Goal: Information Seeking & Learning: Learn about a topic

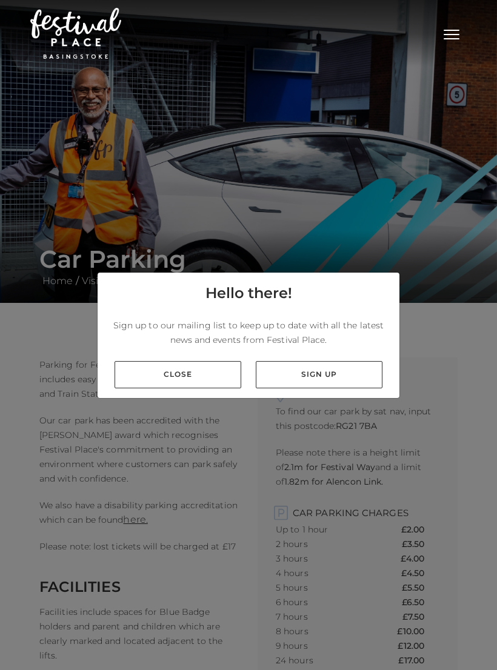
click at [200, 381] on link "Close" at bounding box center [178, 374] width 127 height 27
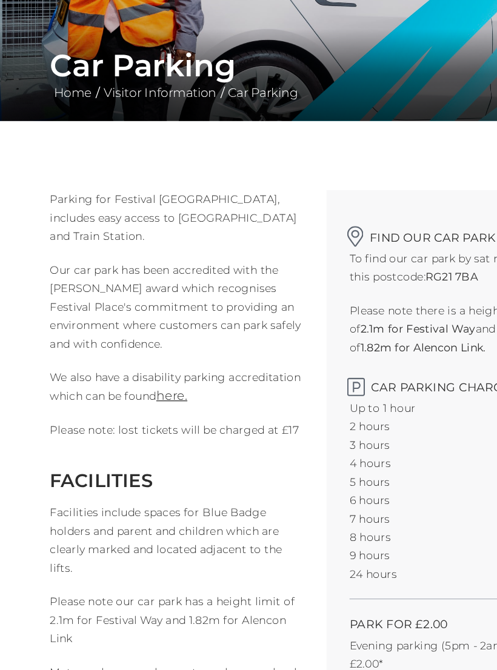
scroll to position [82, 0]
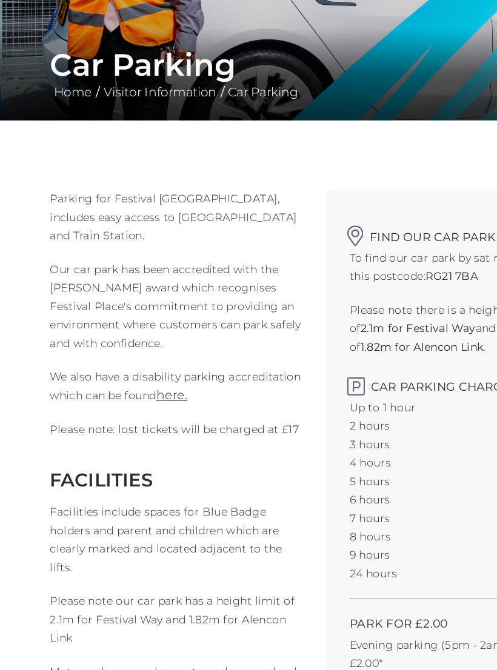
click at [140, 432] on link "here." at bounding box center [135, 438] width 24 height 12
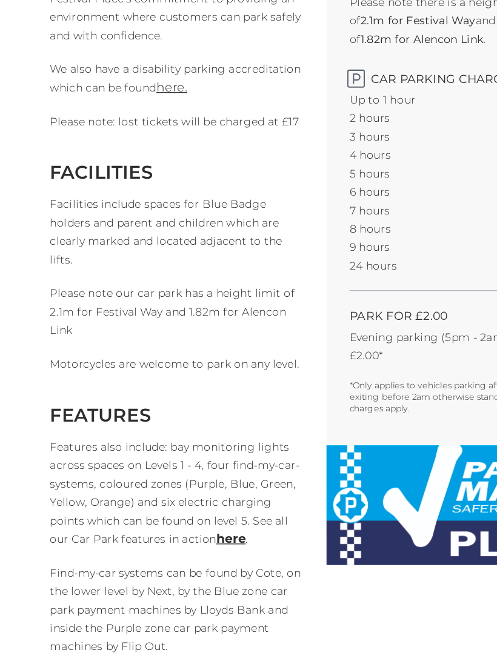
scroll to position [321, 0]
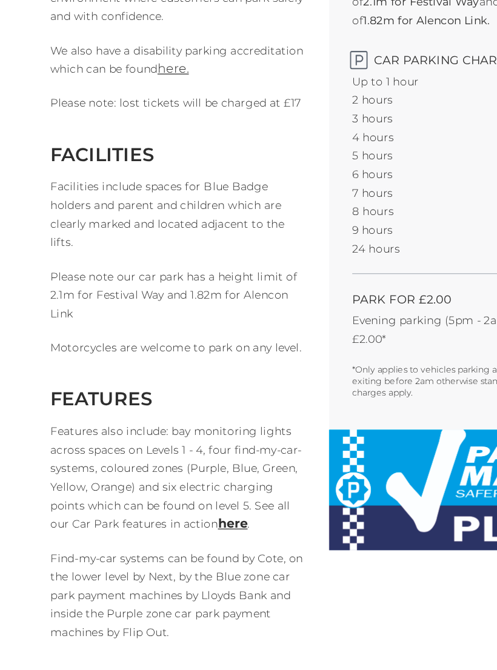
click at [180, 550] on link "here" at bounding box center [181, 556] width 23 height 12
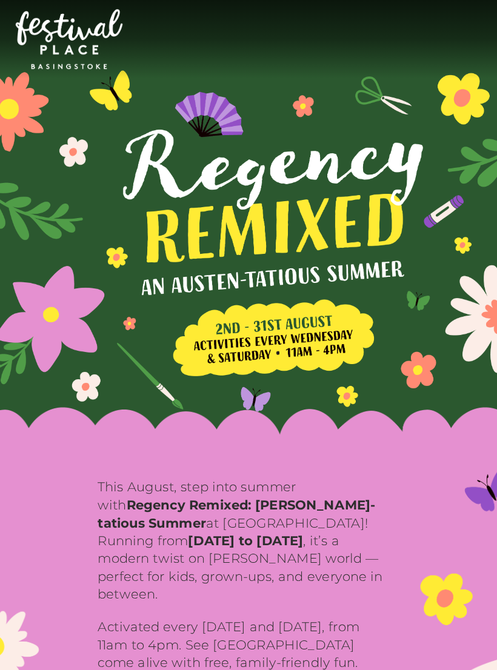
click at [406, 30] on div "Toggle navigation" at bounding box center [436, 33] width 61 height 18
click at [67, 38] on img at bounding box center [75, 33] width 91 height 51
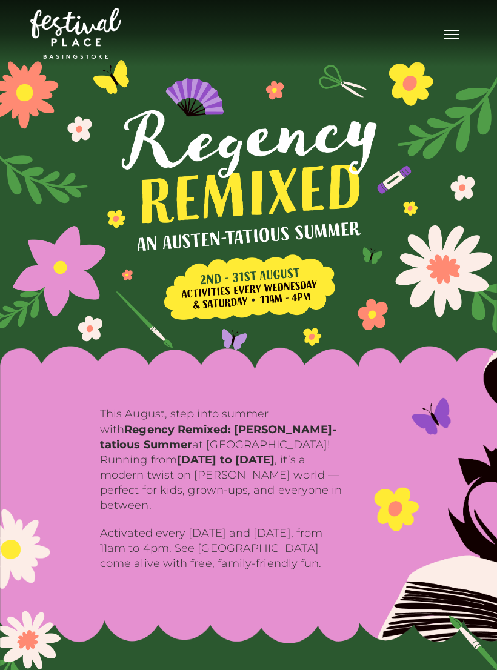
click at [440, 41] on button "Toggle navigation" at bounding box center [451, 33] width 30 height 18
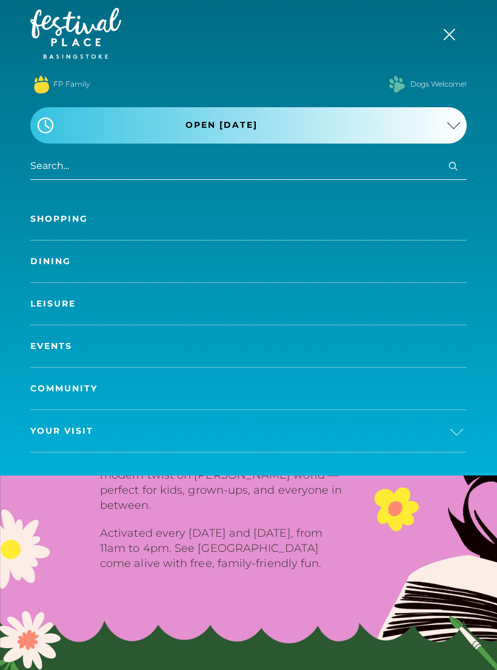
click at [53, 260] on link "Dining" at bounding box center [248, 262] width 436 height 42
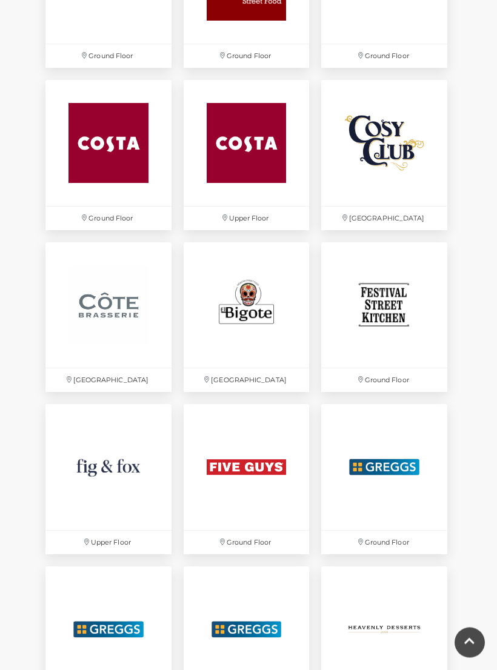
scroll to position [1403, 0]
click at [258, 465] on img at bounding box center [247, 467] width 126 height 126
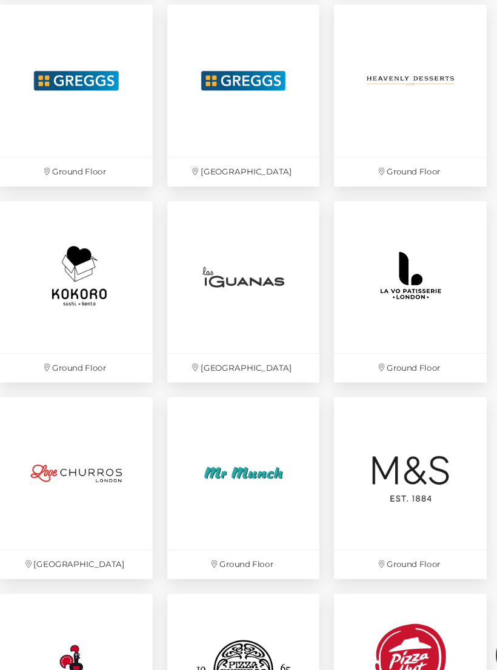
scroll to position [1880, 0]
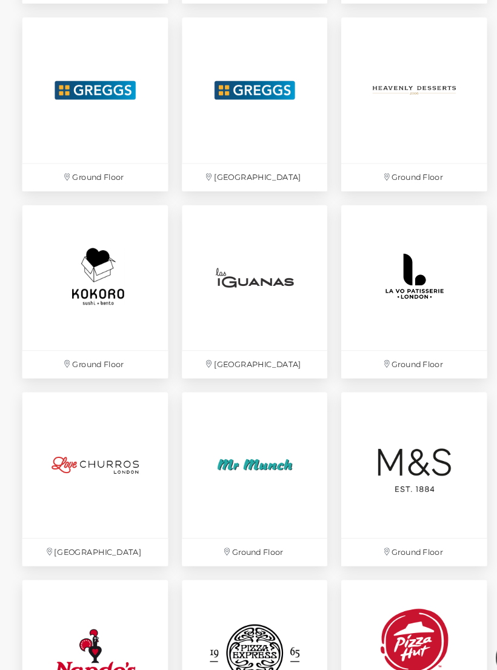
click at [242, 251] on img at bounding box center [247, 314] width 126 height 126
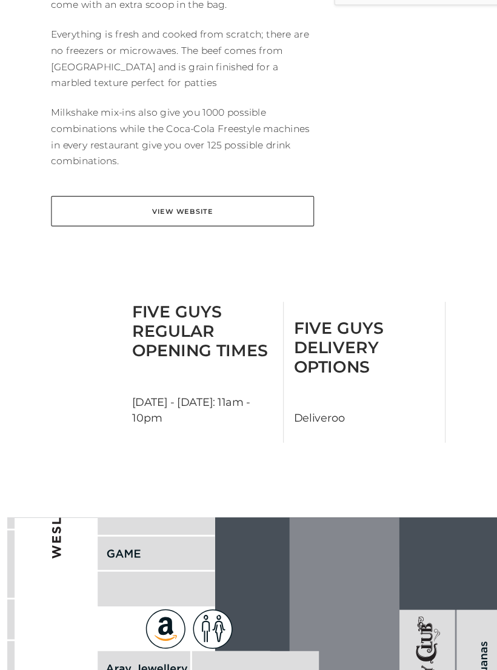
scroll to position [462, 0]
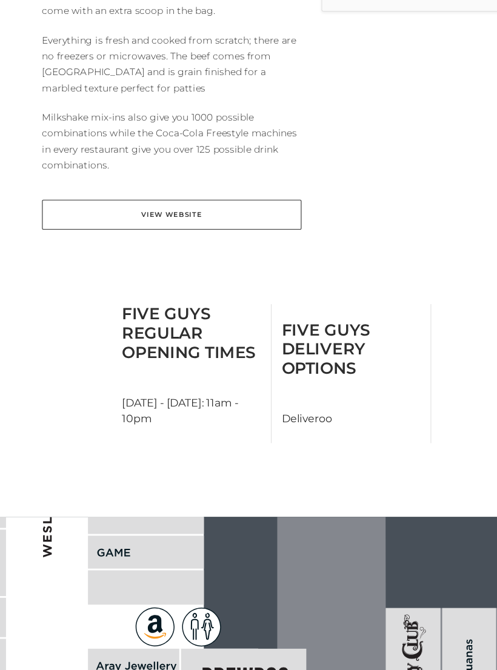
click at [201, 224] on link "View Website" at bounding box center [157, 237] width 236 height 27
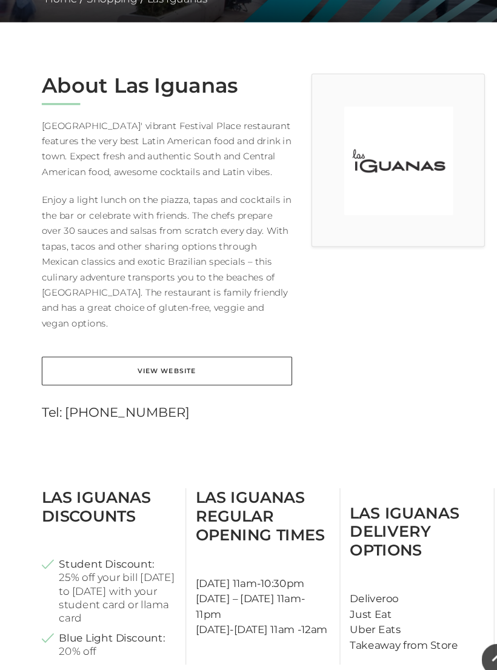
scroll to position [264, 0]
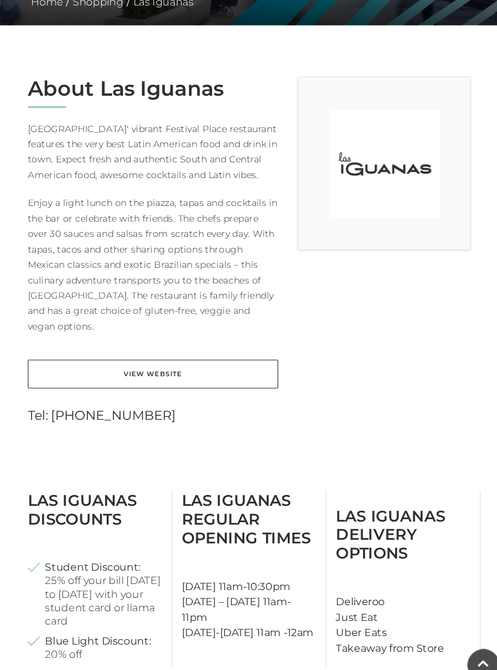
click at [188, 355] on link "View Website" at bounding box center [157, 368] width 236 height 27
